Goal: Navigation & Orientation: Find specific page/section

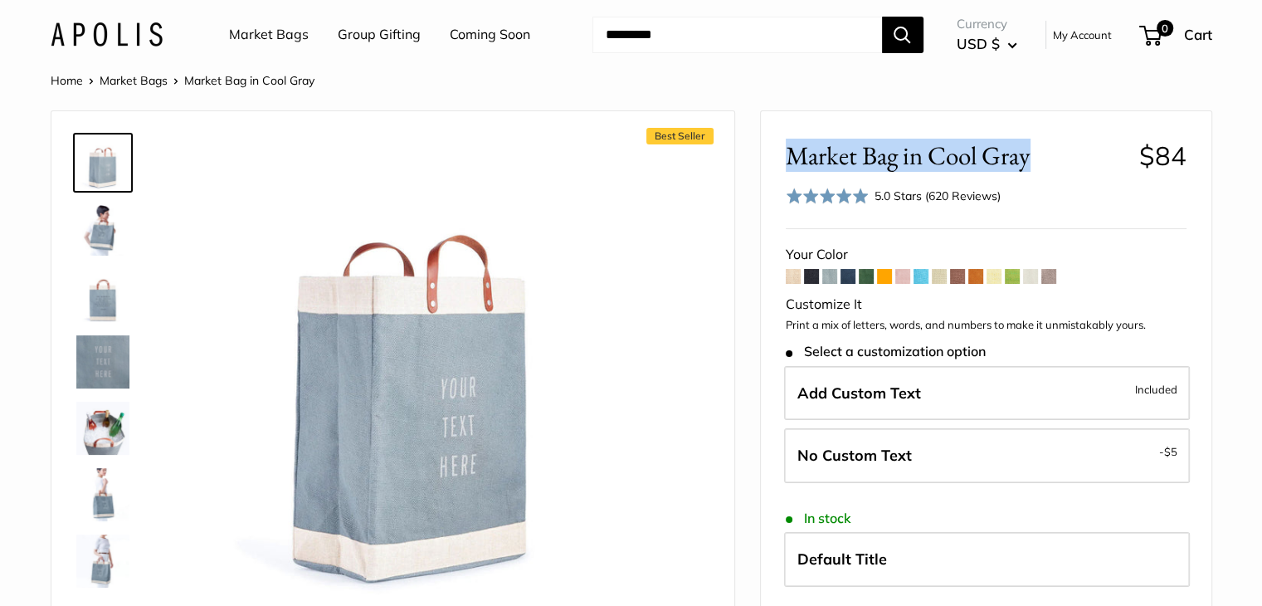
drag, startPoint x: 793, startPoint y: 156, endPoint x: 1042, endPoint y: 146, distance: 250.0
click at [1042, 146] on span "Market Bag in Cool Gray" at bounding box center [956, 155] width 341 height 31
copy span "Market Bag in Cool Gray"
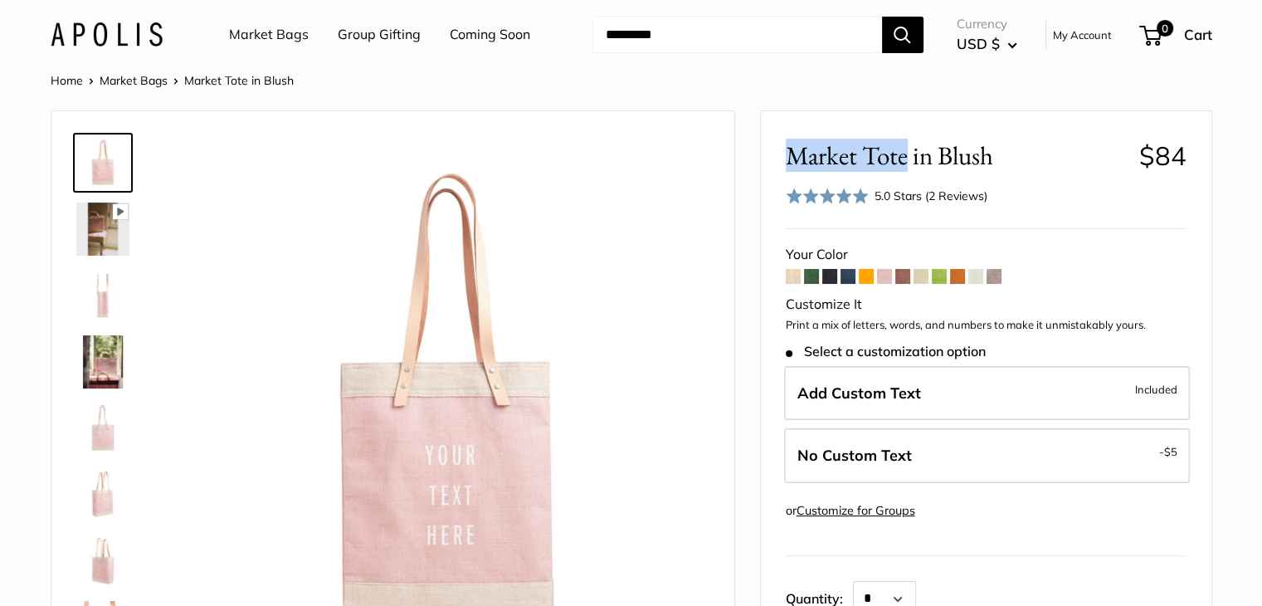
drag, startPoint x: 790, startPoint y: 150, endPoint x: 905, endPoint y: 167, distance: 115.7
click at [905, 167] on span "Market Tote in Blush" at bounding box center [956, 155] width 341 height 31
copy span "Market Tote"
